Goal: Information Seeking & Learning: Learn about a topic

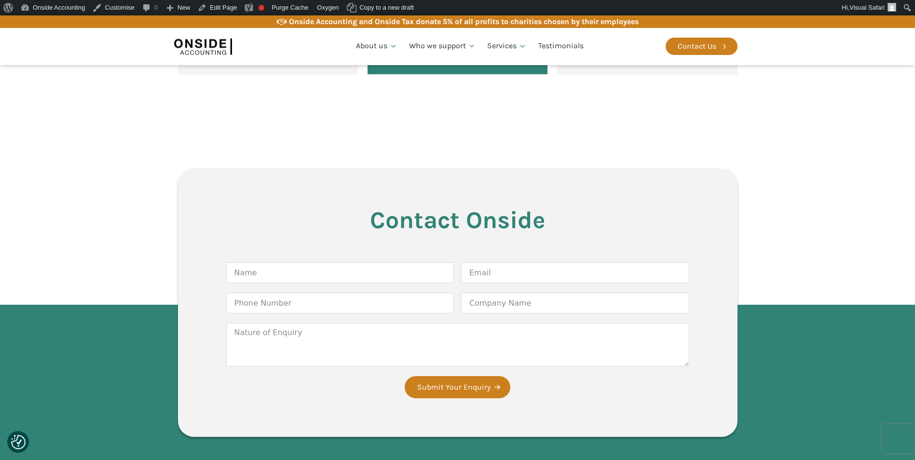
scroll to position [2459, 0]
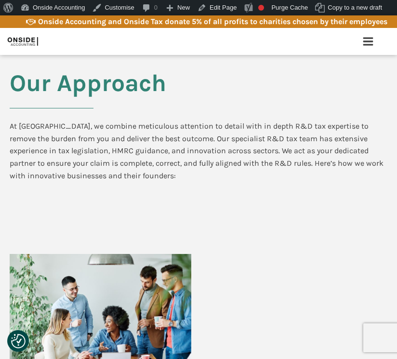
scroll to position [1447, 0]
